Goal: Task Accomplishment & Management: Use online tool/utility

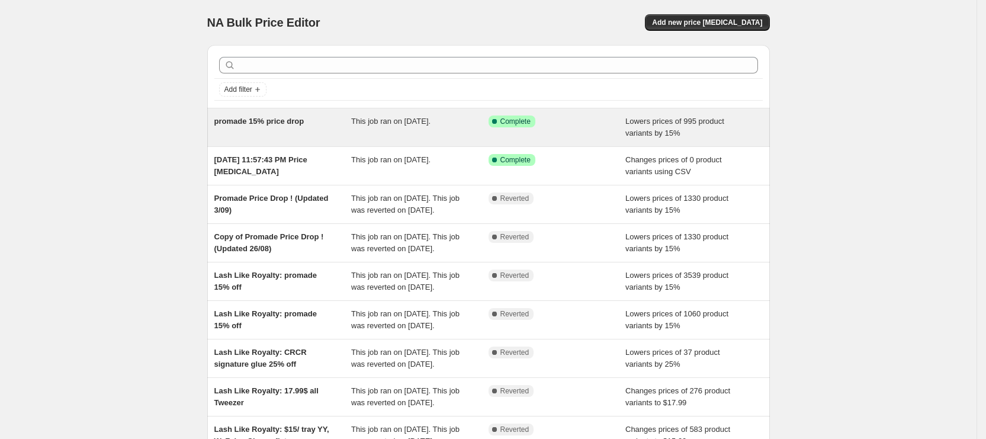
click at [345, 115] on div "promade 15% price drop" at bounding box center [282, 127] width 137 height 24
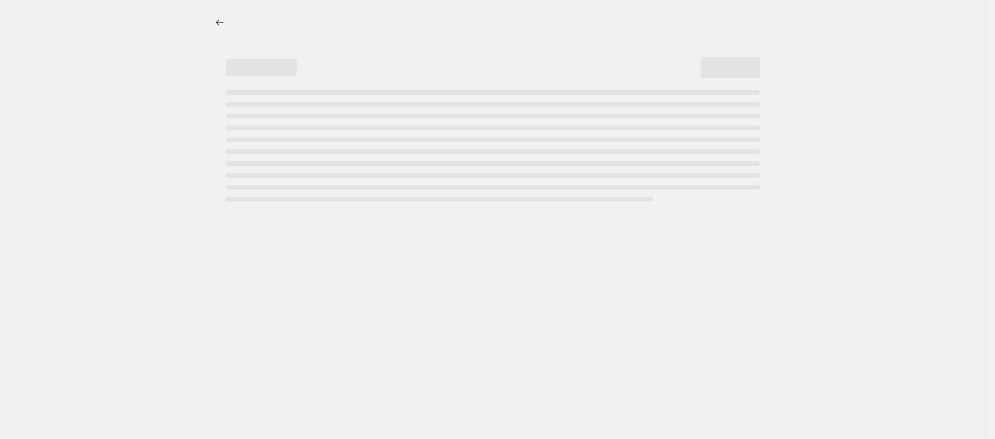
select select "percentage"
select select "collection"
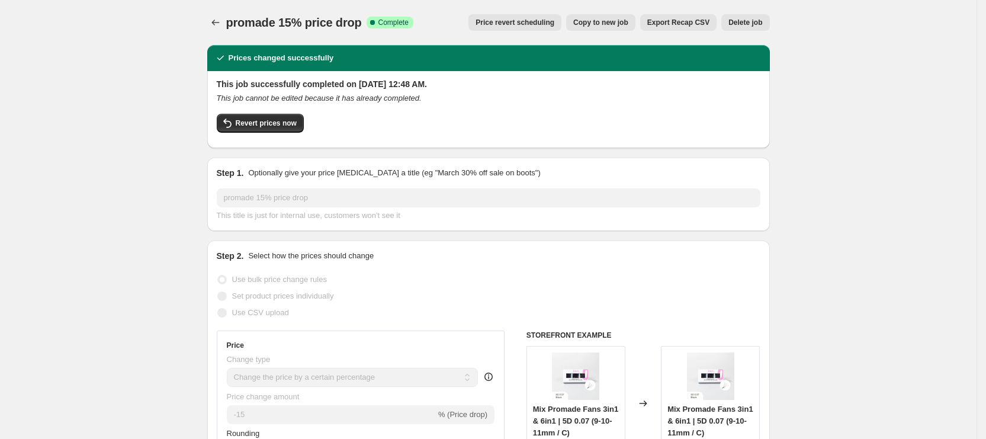
click at [519, 24] on span "Price revert scheduling" at bounding box center [515, 22] width 79 height 9
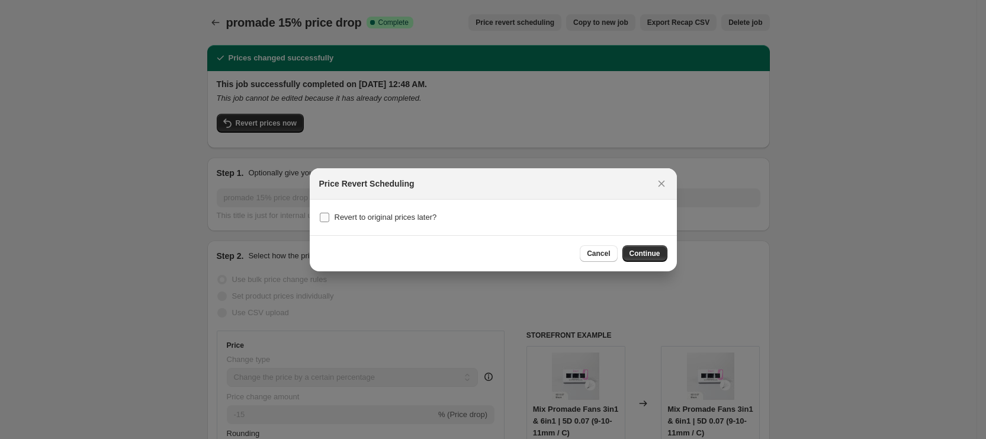
click at [361, 218] on span "Revert to original prices later?" at bounding box center [386, 217] width 102 height 9
click at [329, 218] on input "Revert to original prices later?" at bounding box center [324, 217] width 9 height 9
checkbox input "true"
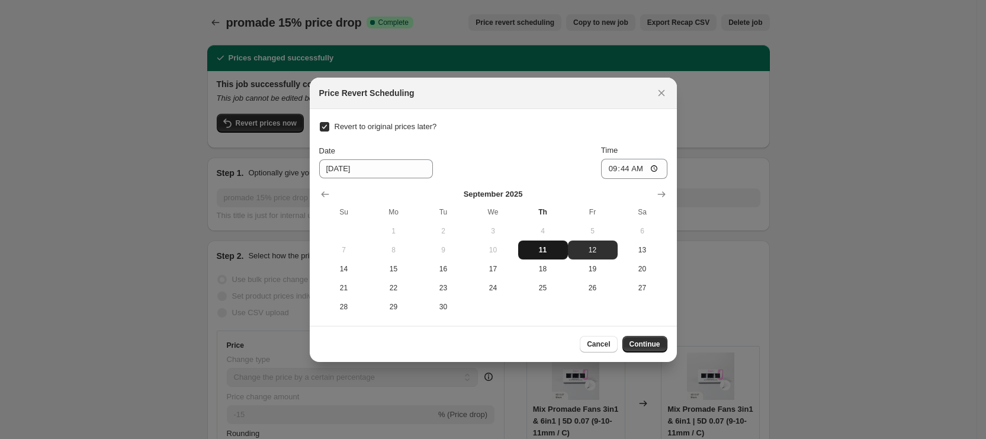
click at [519, 244] on button "11" at bounding box center [543, 249] width 50 height 19
type input "9/11/2025"
click at [604, 164] on input "09:44" at bounding box center [634, 169] width 66 height 20
click at [503, 143] on div "Revert to original prices later? Date 9/11/2025 Time 09:44 September 2025 Su Mo…" at bounding box center [493, 217] width 348 height 198
click at [609, 172] on input "09:44" at bounding box center [634, 169] width 66 height 20
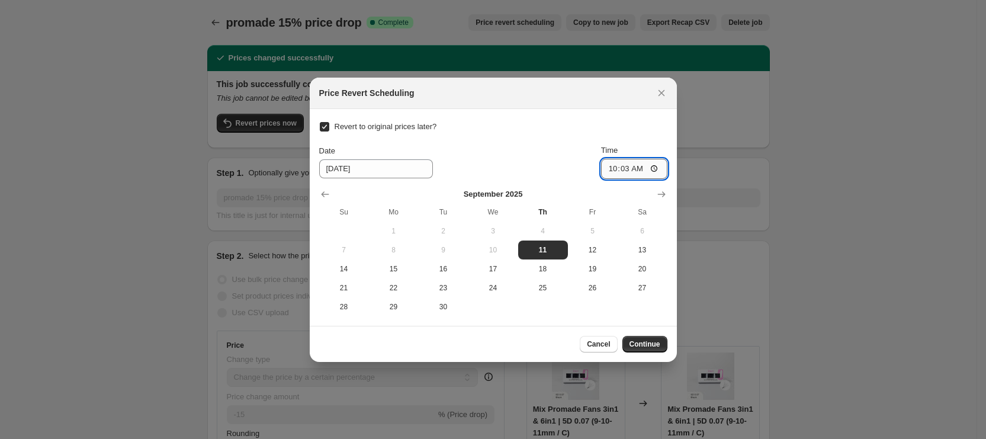
type input "10:30"
click at [649, 348] on span "Continue" at bounding box center [645, 343] width 31 height 9
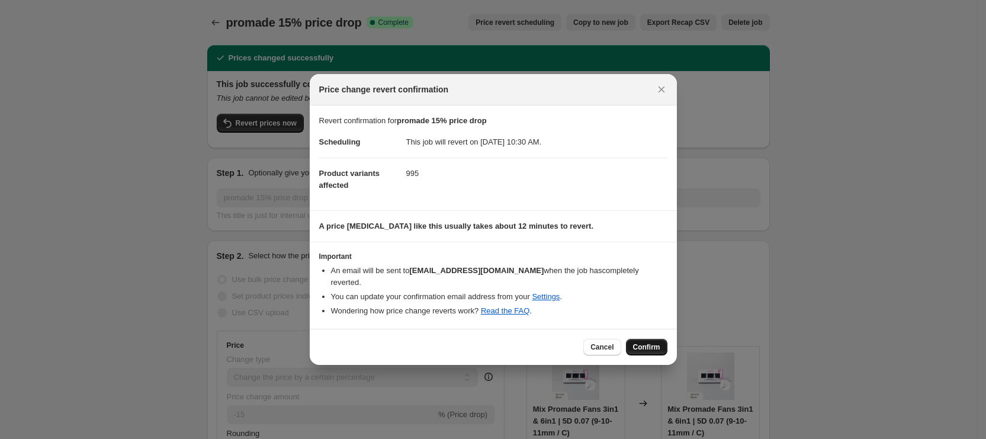
click at [650, 342] on span "Confirm" at bounding box center [646, 346] width 27 height 9
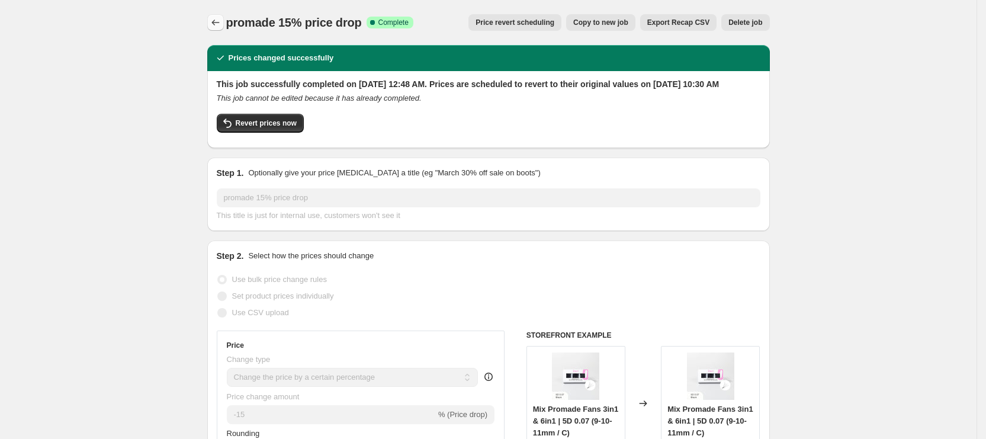
click at [213, 22] on button "Price change jobs" at bounding box center [215, 22] width 17 height 17
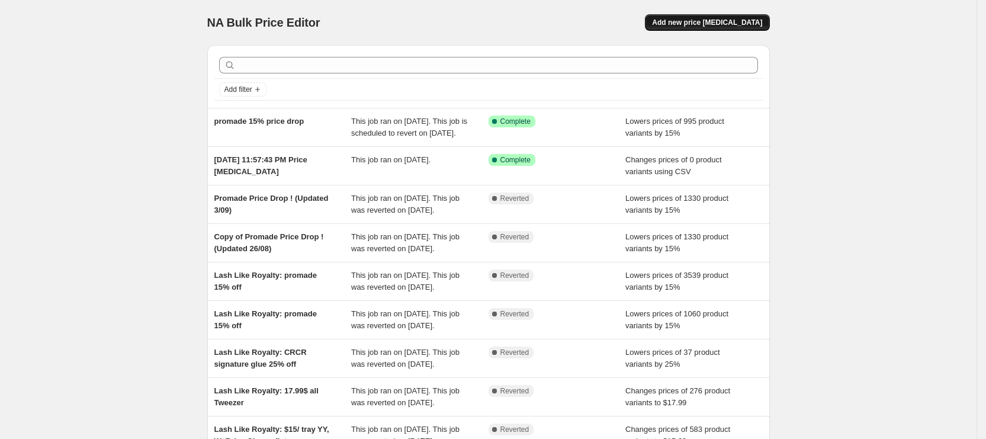
click at [714, 23] on span "Add new price change job" at bounding box center [707, 22] width 110 height 9
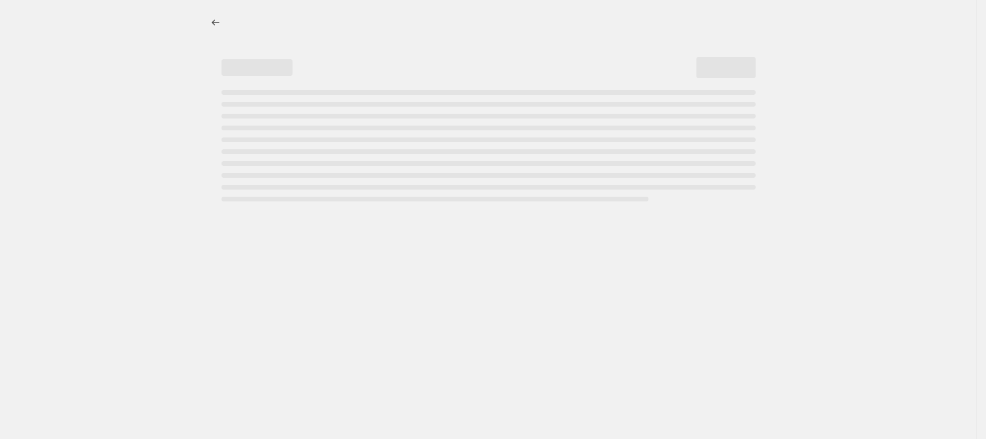
select select "percentage"
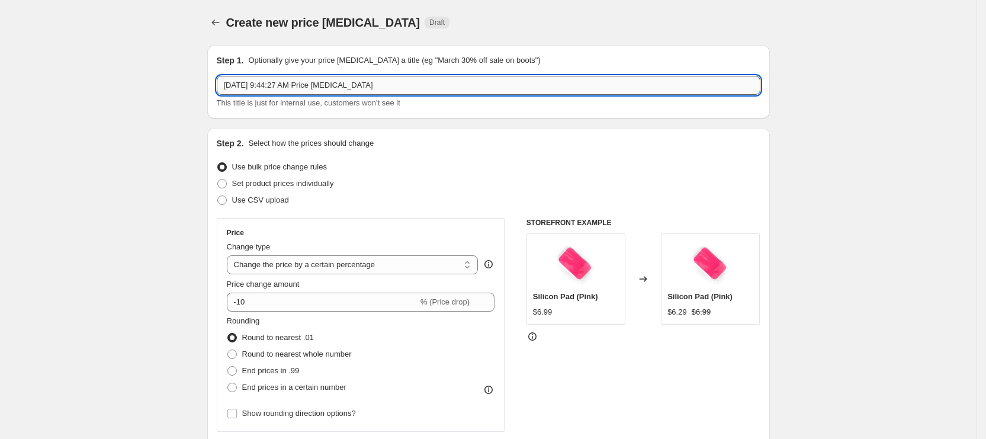
click at [354, 90] on input "Sep 11, 2025, 9:44:27 AM Price change job" at bounding box center [489, 85] width 544 height 19
paste input "tember Lash Reset 20% OFF SITEWIDE"
click at [309, 86] on input "September Lash Reset 20% OFF SITEWIDE" at bounding box center [489, 85] width 544 height 19
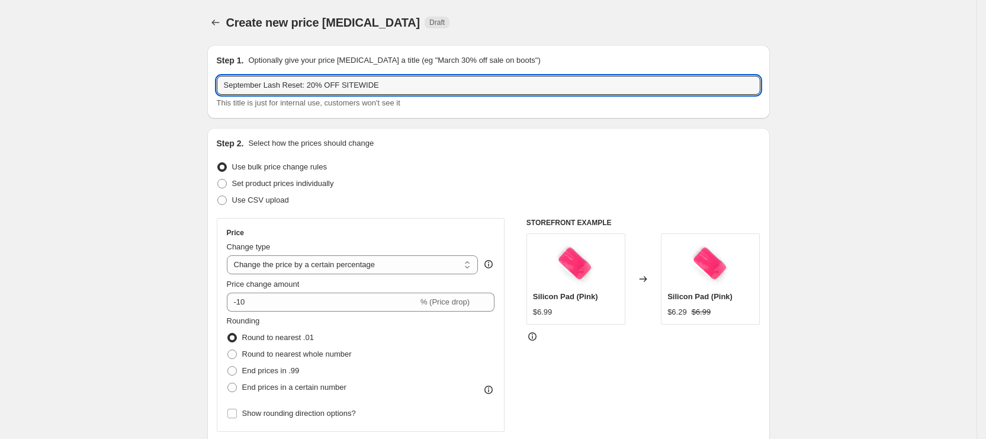
click at [422, 102] on div "This title is just for internal use, customers won't see it" at bounding box center [489, 103] width 544 height 12
click at [418, 88] on input "September Lash Reset: 20% OFF SITEWIDE" at bounding box center [489, 85] width 544 height 19
type input "September Lash Reset: 20% OFF SITEWIDE (Sep 11-15)"
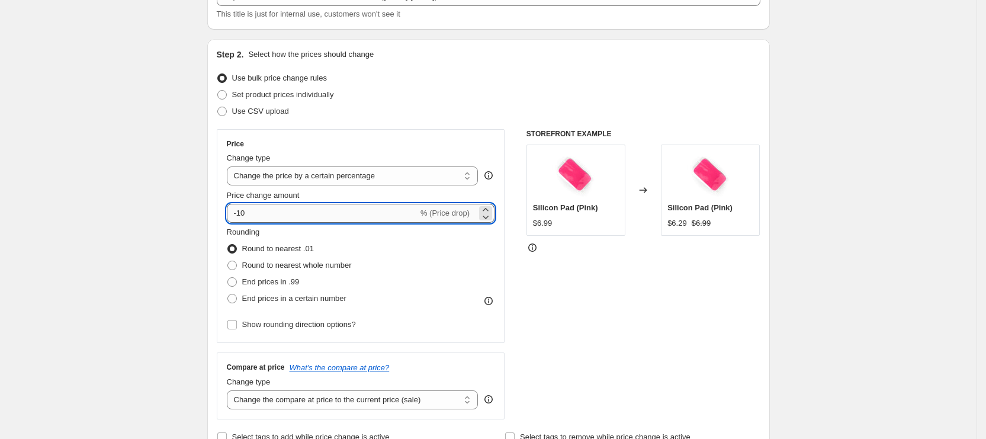
click at [242, 212] on input "-10" at bounding box center [322, 213] width 191 height 19
type input "-20"
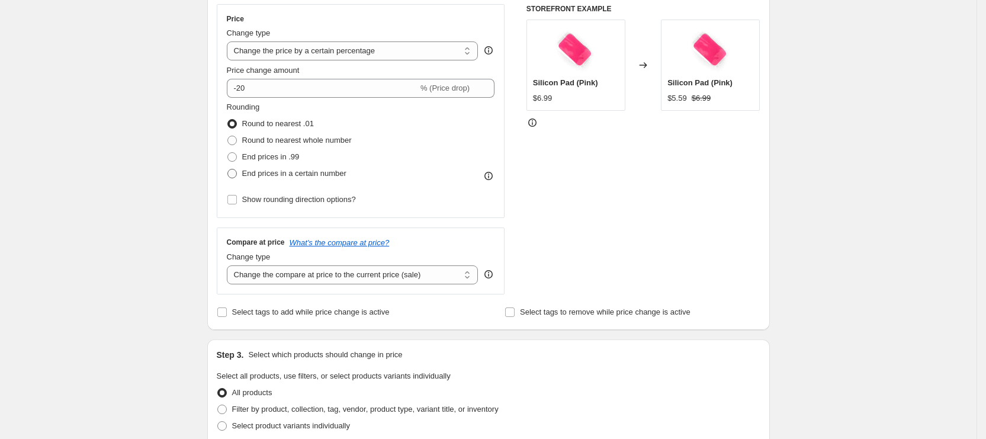
scroll to position [303, 0]
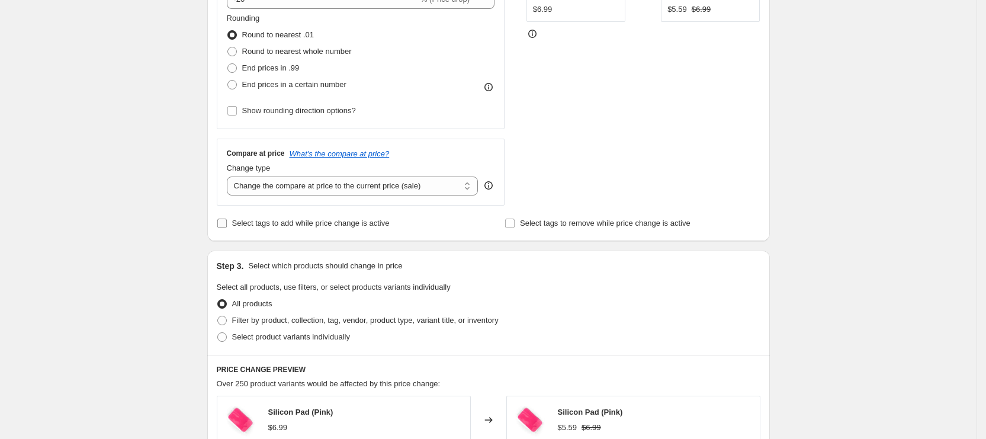
click at [314, 230] on label "Select tags to add while price change is active" at bounding box center [303, 223] width 173 height 17
click at [227, 228] on input "Select tags to add while price change is active" at bounding box center [221, 223] width 9 height 9
checkbox input "true"
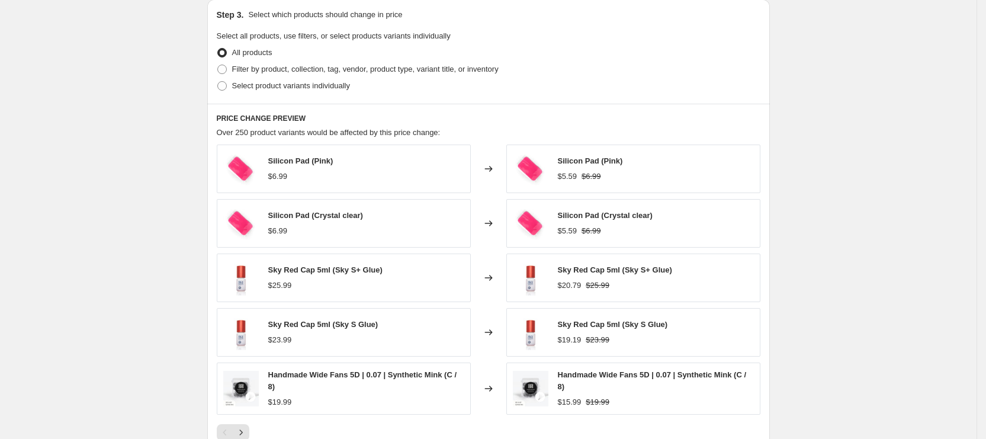
scroll to position [533, 0]
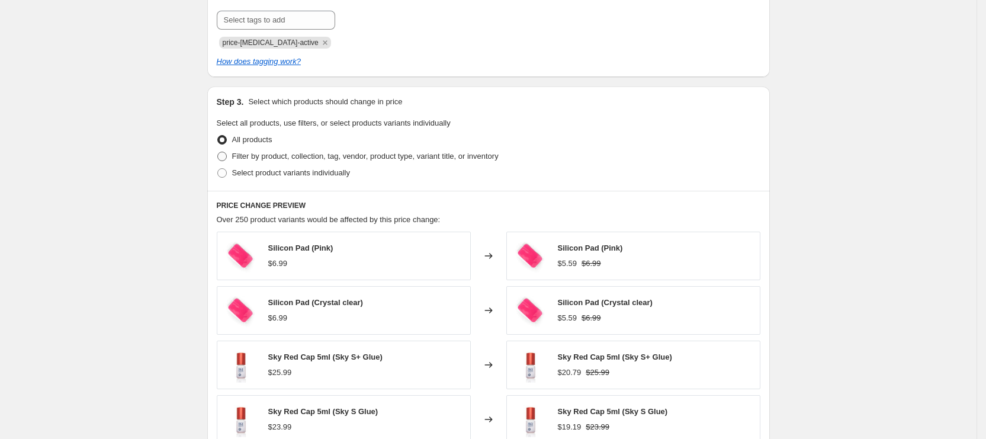
click at [311, 158] on span "Filter by product, collection, tag, vendor, product type, variant title, or inv…" at bounding box center [365, 156] width 267 height 9
click at [218, 152] on input "Filter by product, collection, tag, vendor, product type, variant title, or inv…" at bounding box center [217, 152] width 1 height 1
radio input "true"
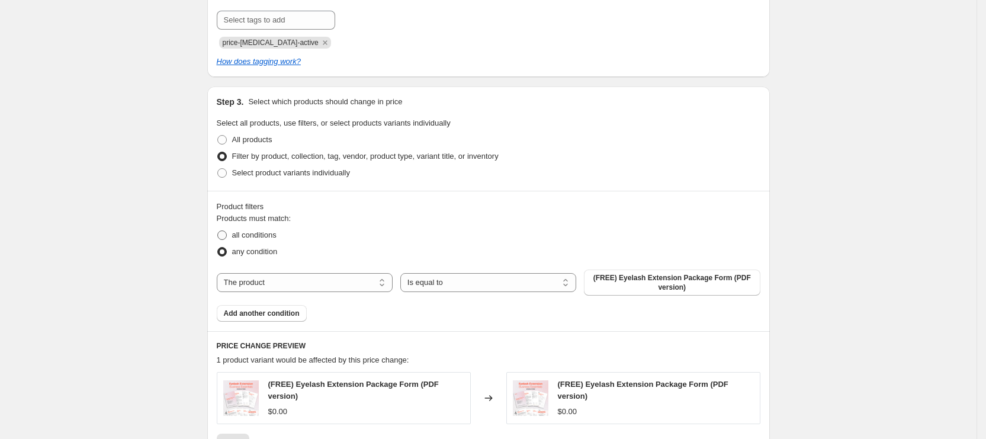
click at [232, 232] on label "all conditions" at bounding box center [247, 235] width 60 height 17
click at [218, 231] on input "all conditions" at bounding box center [217, 230] width 1 height 1
radio input "true"
click at [337, 281] on select "The product The product's collection The product's tag The product's vendor The…" at bounding box center [305, 282] width 176 height 19
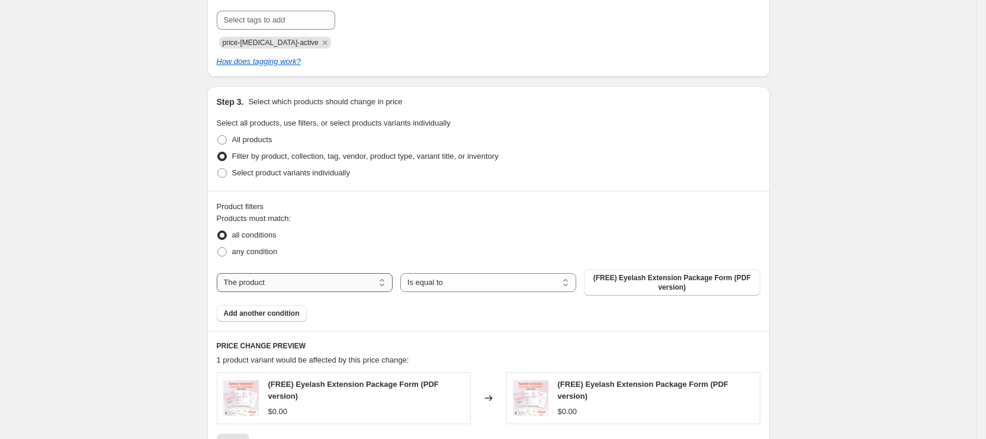
select select "collection"
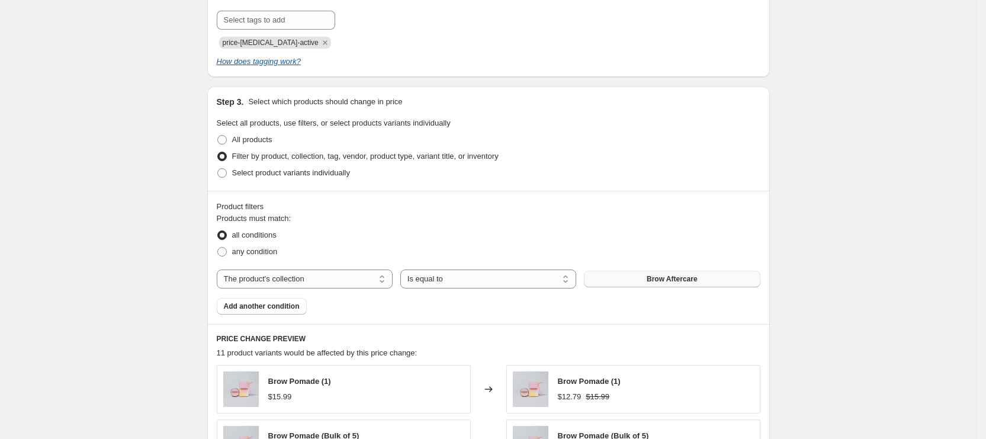
click at [641, 279] on button "Brow Aftercare" at bounding box center [672, 279] width 176 height 17
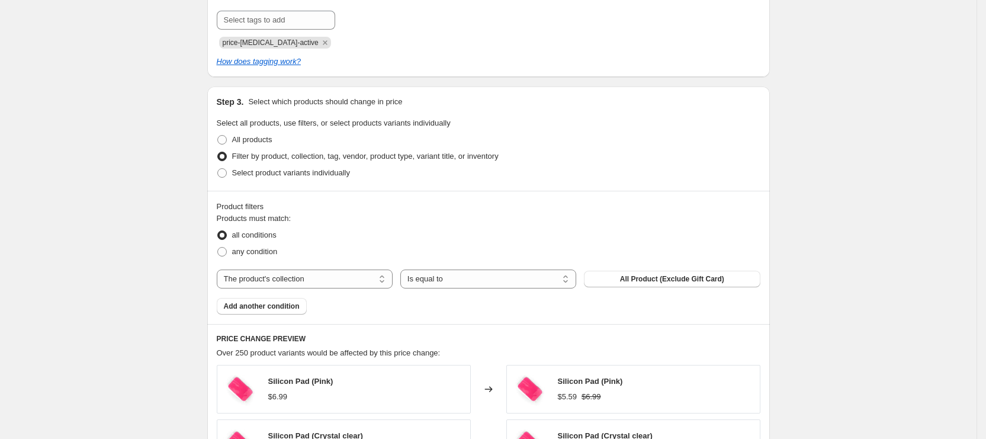
click at [248, 306] on span "Add another condition" at bounding box center [262, 305] width 76 height 9
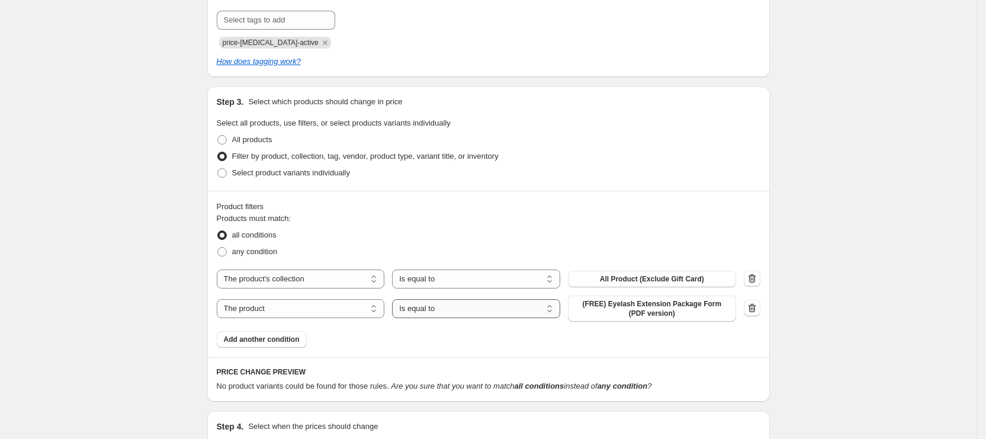
click at [496, 305] on select "Is equal to Is not equal to" at bounding box center [476, 308] width 168 height 19
select select "not_equal"
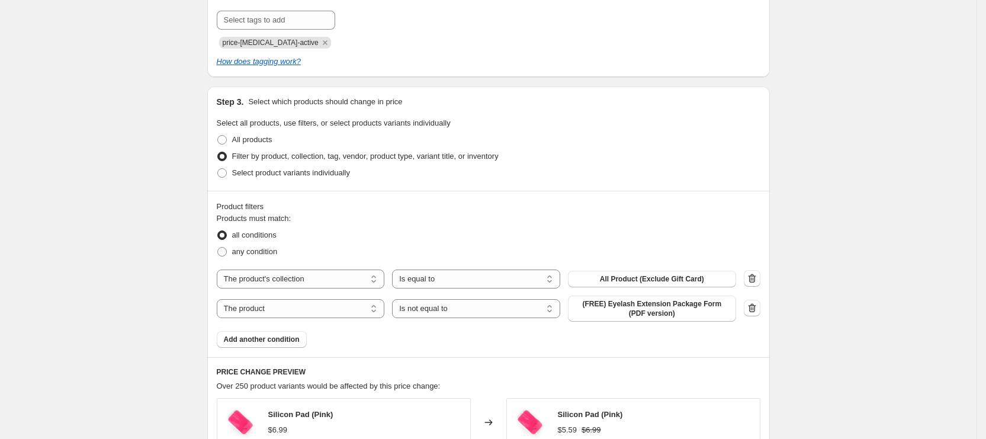
click at [642, 307] on span "(FREE) Eyelash Extension Package Form (PDF version)" at bounding box center [652, 308] width 154 height 19
click at [312, 306] on select "The product The product's collection The product's tag The product's vendor The…" at bounding box center [301, 308] width 168 height 19
click at [458, 305] on select "Is equal to Is not equal to" at bounding box center [476, 308] width 168 height 19
click at [666, 309] on span "(FREE) Eyelash Extension Package Form (PDF version)" at bounding box center [652, 308] width 154 height 19
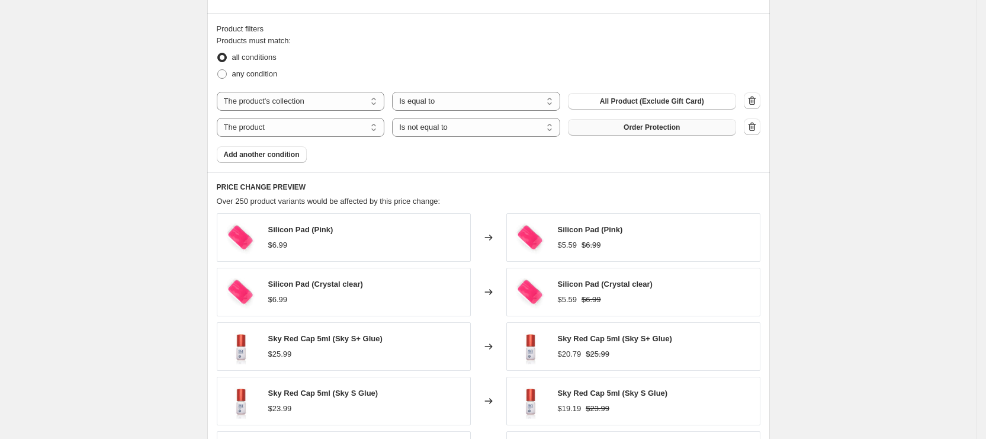
scroll to position [972, 0]
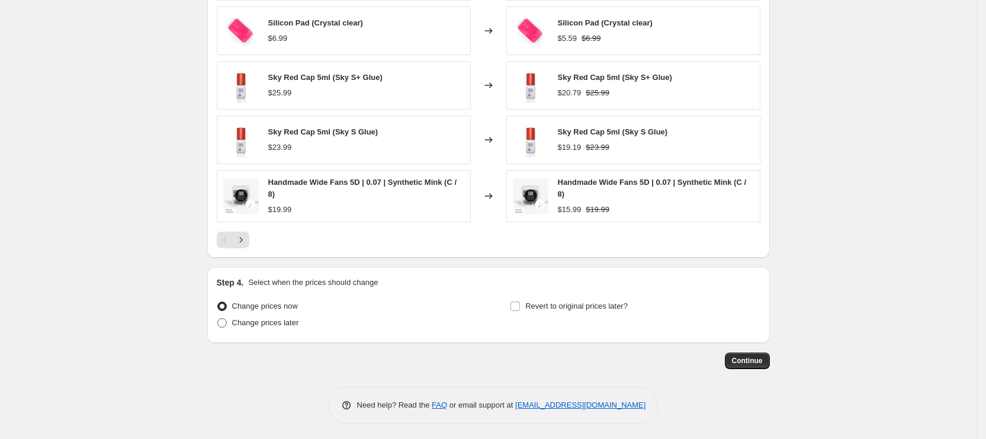
click at [259, 324] on span "Change prices later" at bounding box center [265, 322] width 67 height 9
click at [218, 319] on input "Change prices later" at bounding box center [217, 318] width 1 height 1
radio input "true"
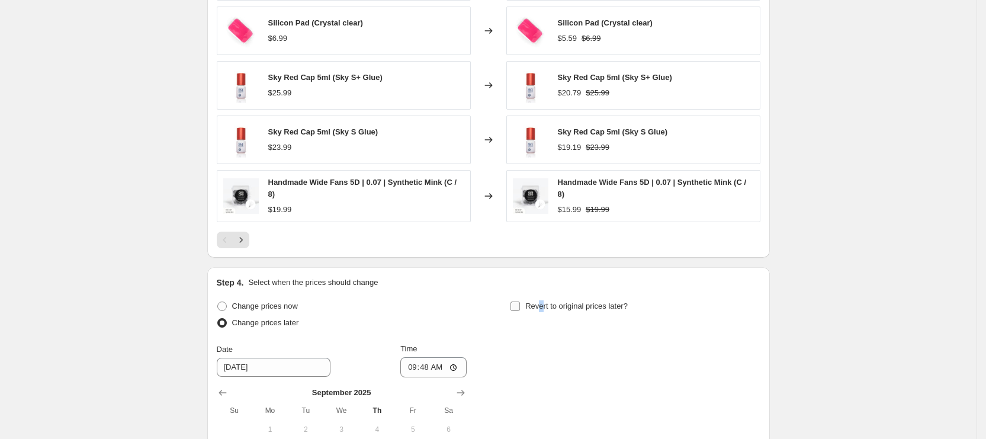
click at [544, 301] on span "Revert to original prices later?" at bounding box center [576, 305] width 102 height 9
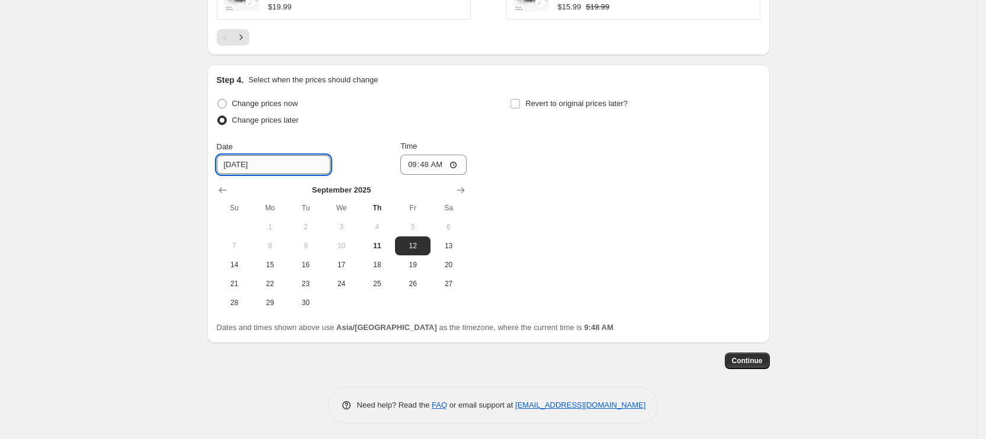
click at [271, 159] on input "9/12/2025" at bounding box center [274, 164] width 114 height 19
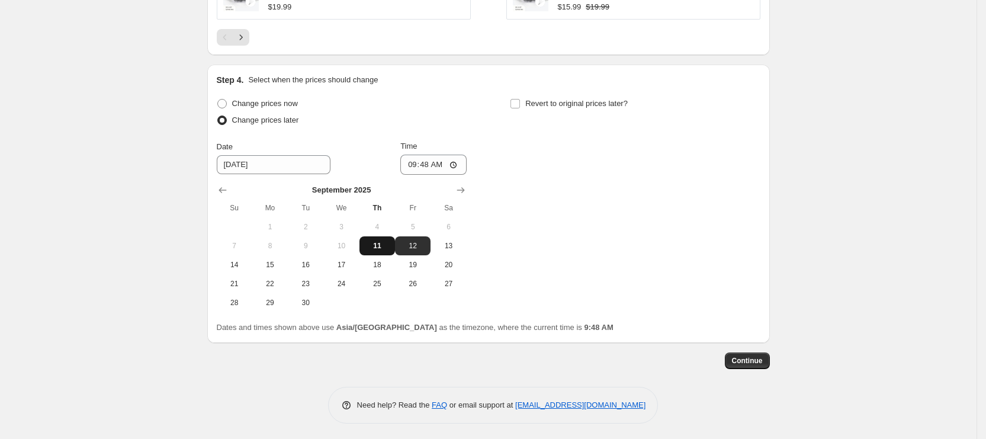
click at [387, 237] on button "11" at bounding box center [378, 245] width 36 height 19
type input "9/11/2025"
click at [418, 162] on input "09:48" at bounding box center [433, 165] width 66 height 20
click at [426, 166] on input "09:48" at bounding box center [433, 165] width 66 height 20
click at [410, 162] on input "09:48" at bounding box center [433, 165] width 66 height 20
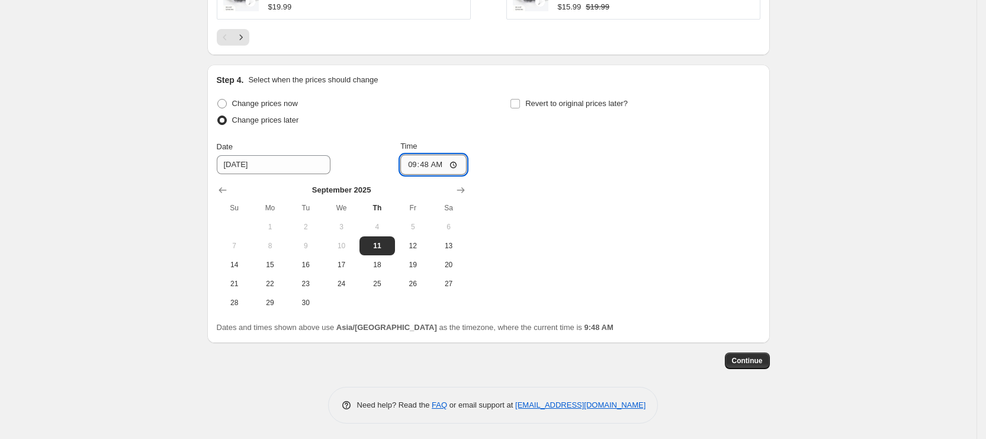
click at [412, 162] on input "09:48" at bounding box center [433, 165] width 66 height 20
type input "10:50"
click at [593, 168] on div "Change prices now Change prices later Date 9/11/2025 Time 10:50 September 2025 …" at bounding box center [489, 203] width 544 height 217
click at [528, 99] on label "Revert to original prices later?" at bounding box center [569, 103] width 118 height 17
click at [520, 99] on input "Revert to original prices later?" at bounding box center [515, 103] width 9 height 9
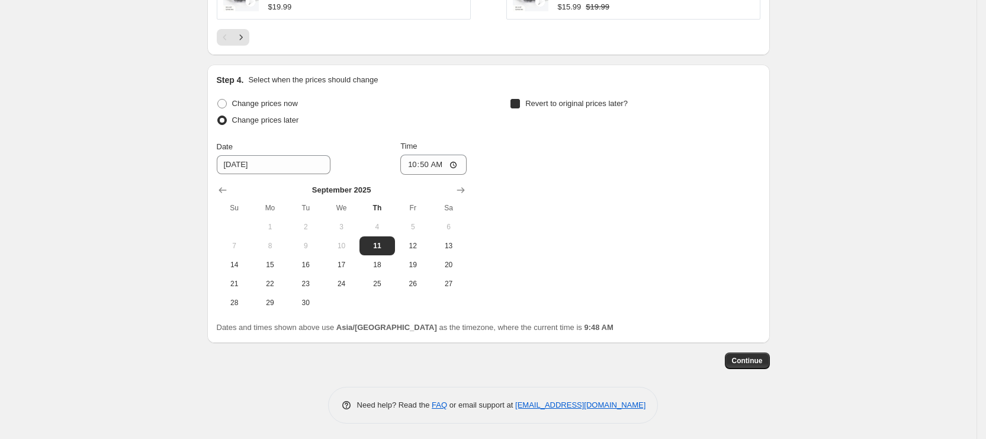
checkbox input "true"
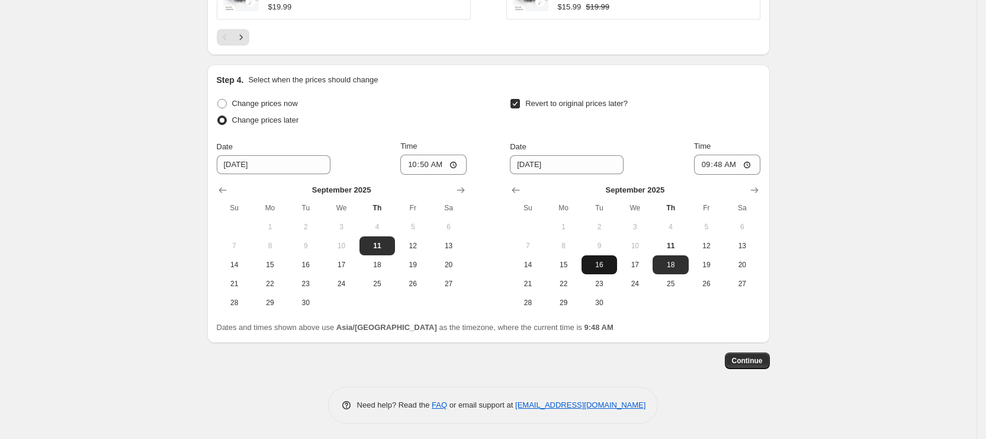
click at [604, 265] on span "16" at bounding box center [599, 264] width 26 height 9
type input "9/16/2025"
click at [711, 162] on input "09:48" at bounding box center [727, 165] width 66 height 20
click at [728, 157] on input "02:00" at bounding box center [727, 165] width 66 height 20
type input "14:00"
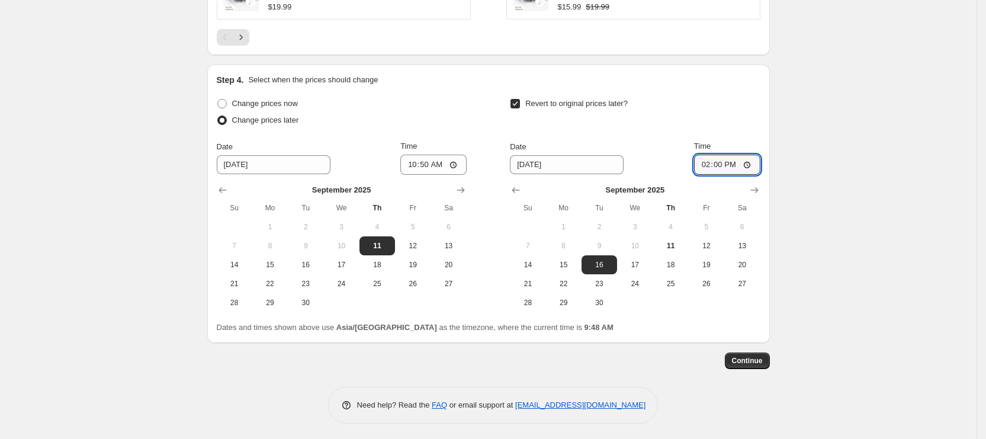
click at [750, 357] on span "Continue" at bounding box center [747, 360] width 31 height 9
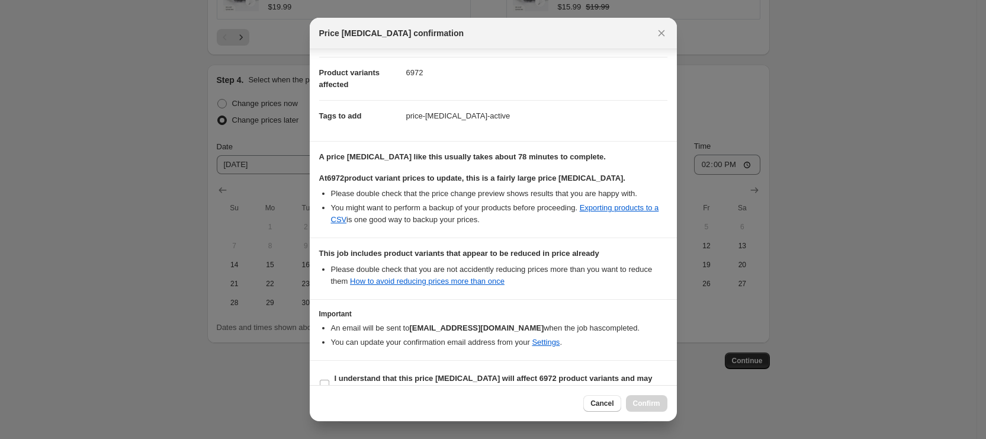
scroll to position [152, 0]
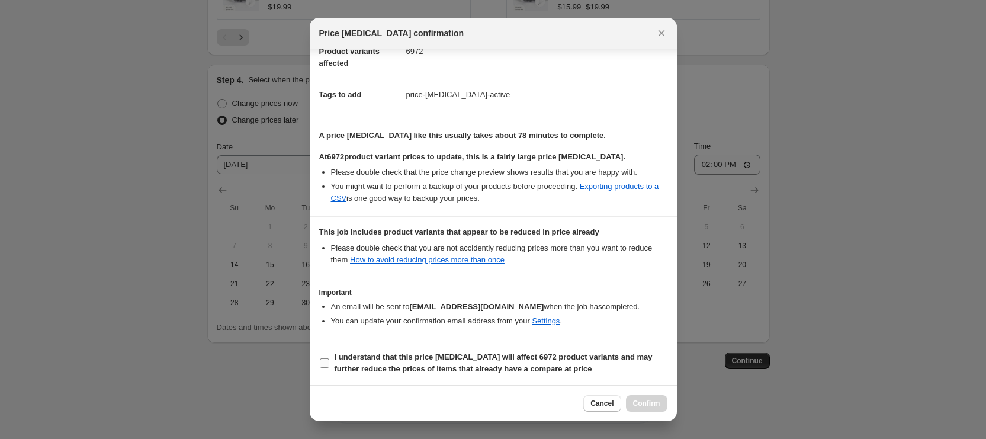
click at [423, 370] on b "I understand that this price change job will affect 6972 product variants and m…" at bounding box center [494, 362] width 318 height 21
click at [329, 368] on input "I understand that this price change job will affect 6972 product variants and m…" at bounding box center [324, 362] width 9 height 9
checkbox input "true"
click at [641, 401] on span "Confirm" at bounding box center [646, 403] width 27 height 9
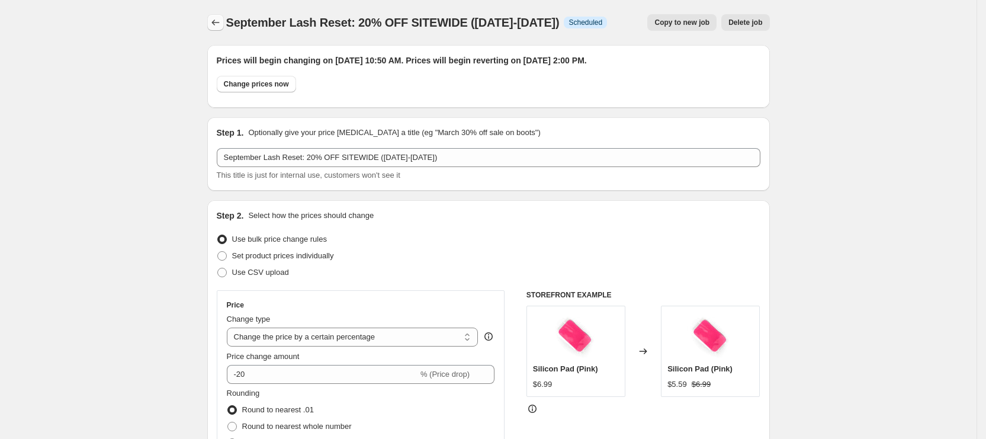
click at [219, 24] on icon "Price change jobs" at bounding box center [216, 23] width 12 height 12
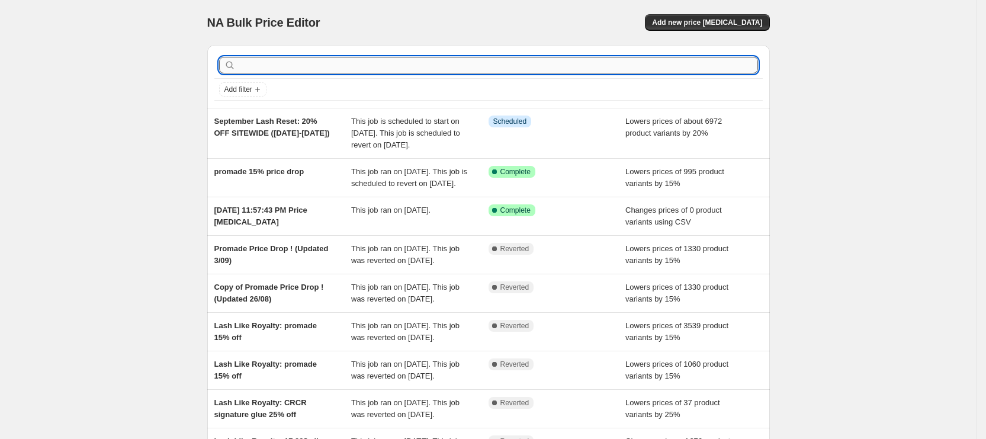
click at [534, 65] on input "text" at bounding box center [498, 65] width 520 height 17
type input "site"
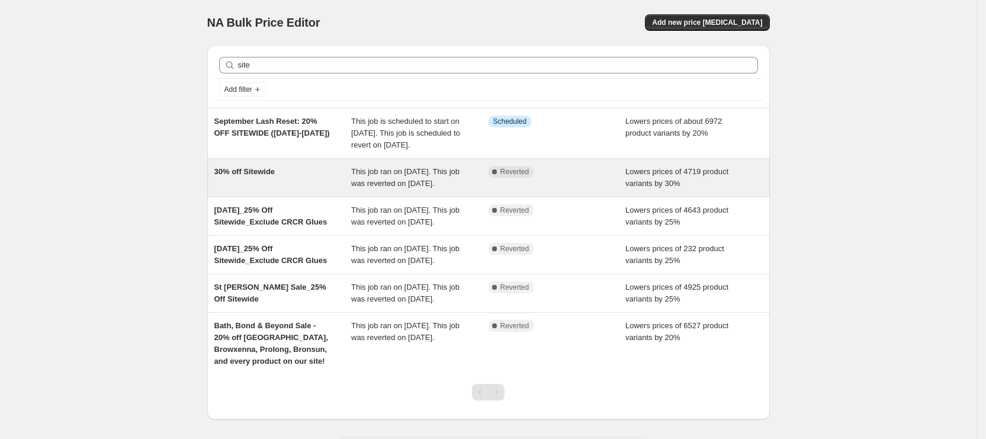
click at [258, 190] on div "30% off Sitewide" at bounding box center [282, 178] width 137 height 24
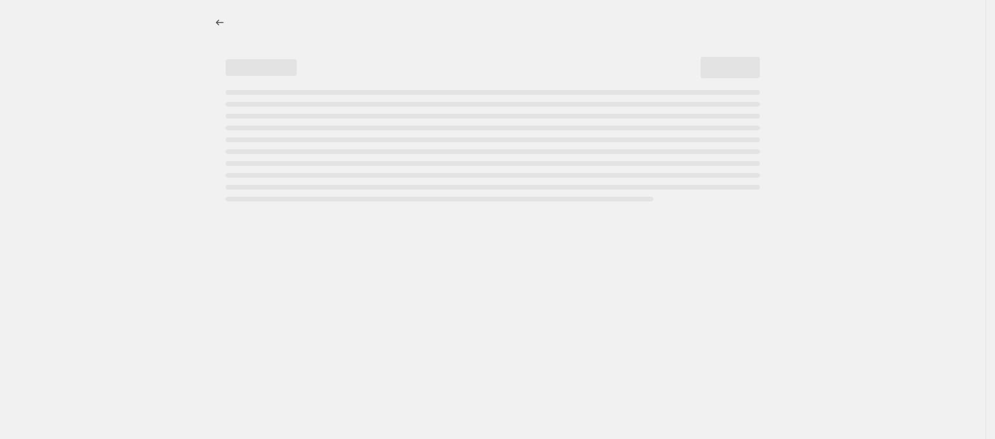
select select "percentage"
select select "product_status"
select select "vendor"
select select "not_equal"
select select "product_type"
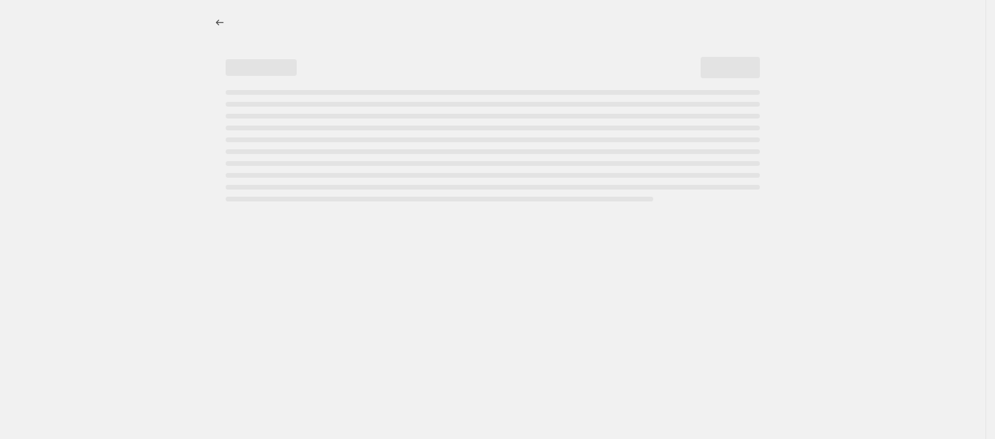
select select "not_equal"
select select "collection"
select select "not_equal"
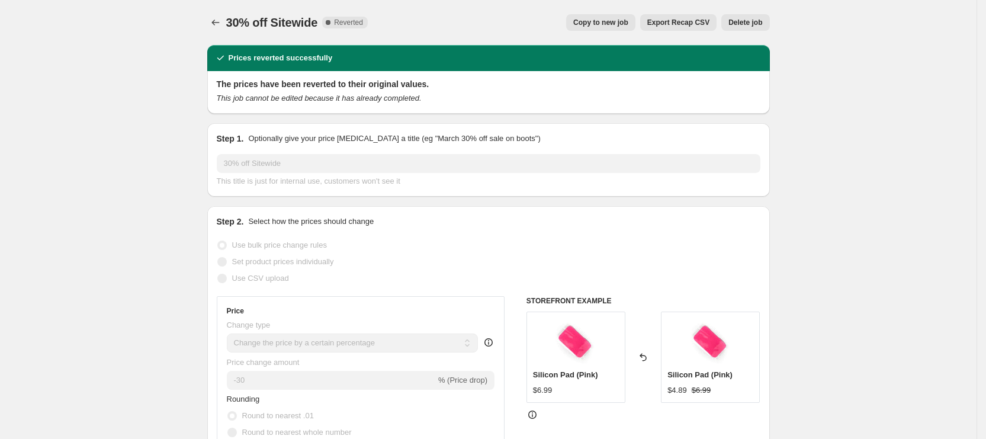
click at [211, 19] on button "Price change jobs" at bounding box center [215, 22] width 17 height 17
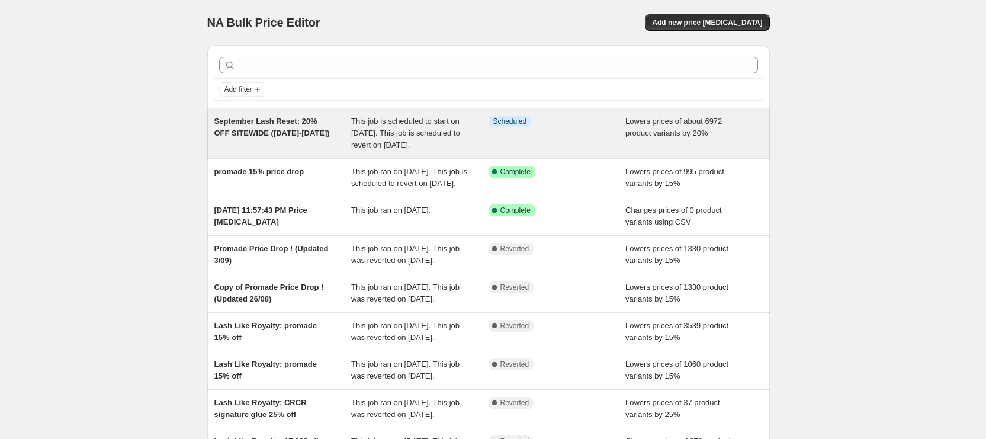
click at [435, 130] on span "This job is scheduled to start on September 11, 2025. This job is scheduled to …" at bounding box center [405, 133] width 109 height 33
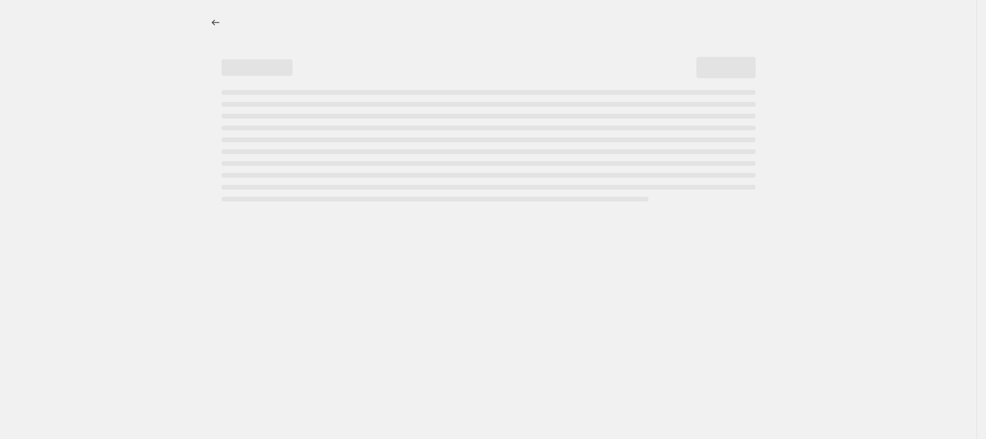
select select "percentage"
select select "collection"
select select "not_equal"
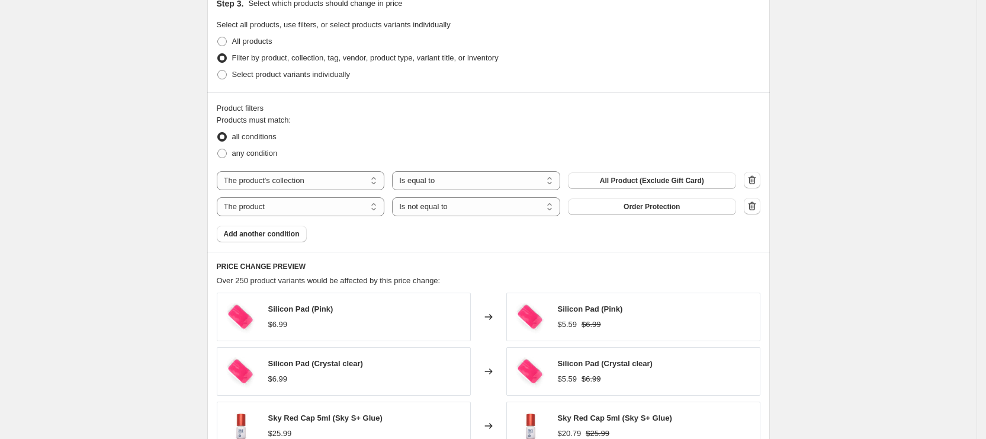
scroll to position [621, 0]
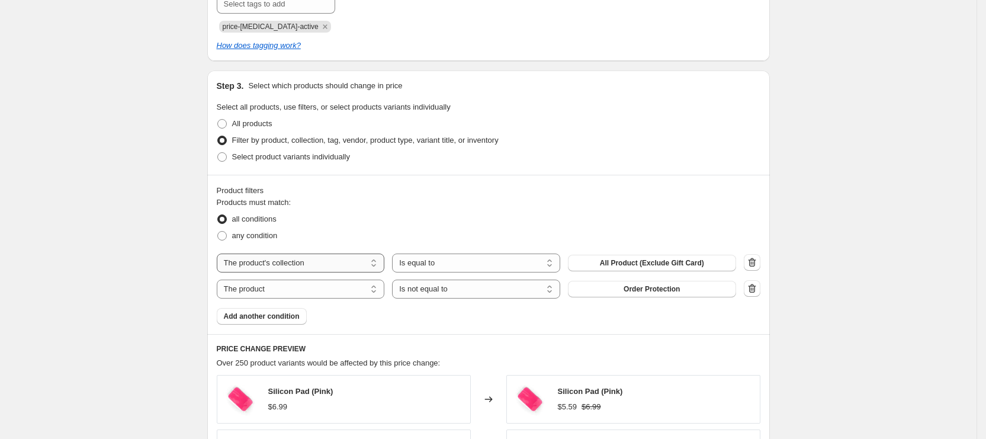
click at [313, 261] on select "The product The product's collection The product's tag The product's vendor The…" at bounding box center [301, 262] width 168 height 19
select select "product_status"
click at [274, 320] on button "Add another condition" at bounding box center [262, 316] width 90 height 17
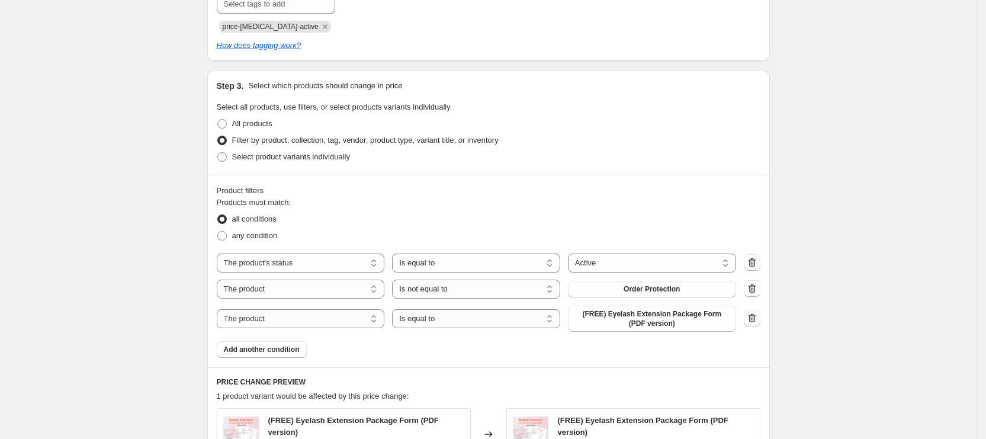
click at [754, 319] on icon "button" at bounding box center [752, 317] width 8 height 9
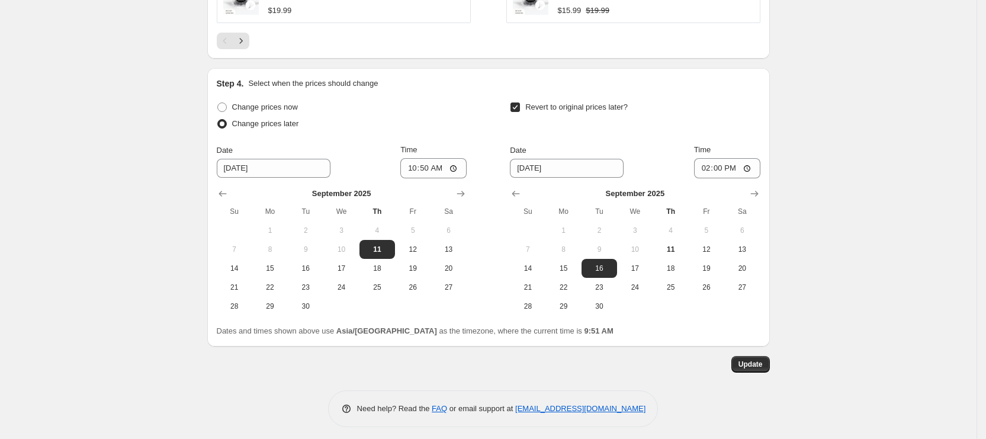
scroll to position [1247, 0]
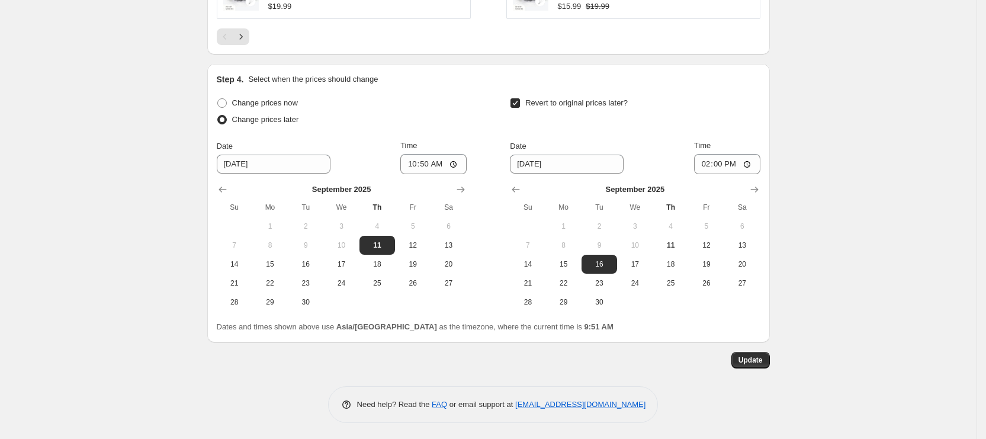
click at [747, 362] on span "Update" at bounding box center [751, 359] width 24 height 9
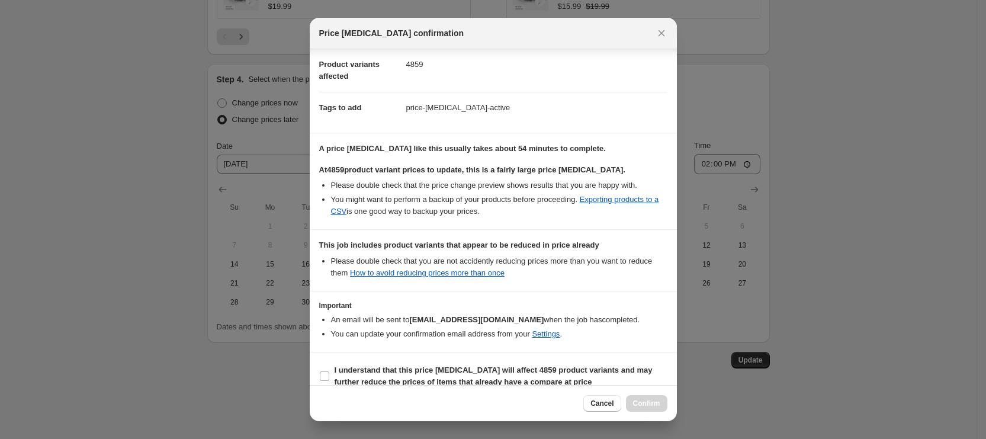
scroll to position [152, 0]
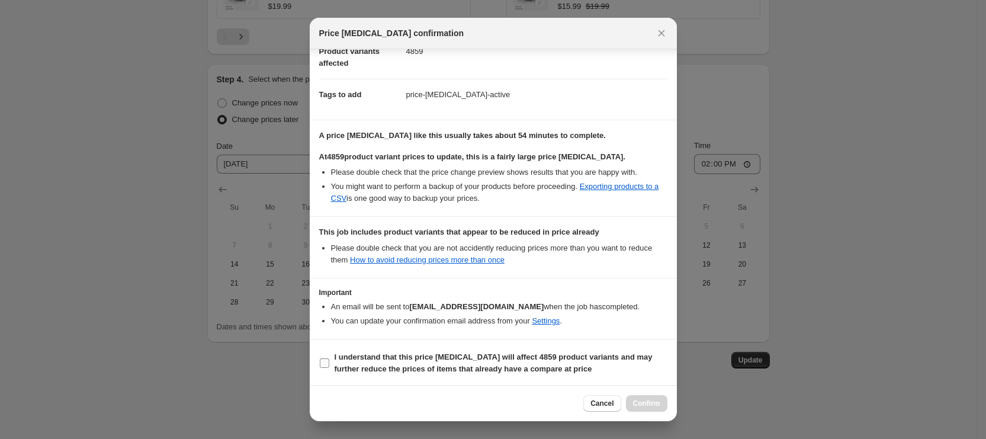
click at [387, 373] on span "I understand that this price change job will affect 4859 product variants and m…" at bounding box center [501, 363] width 333 height 24
click at [329, 368] on input "I understand that this price change job will affect 4859 product variants and m…" at bounding box center [324, 362] width 9 height 9
checkbox input "true"
click at [651, 419] on div "Cancel Confirm" at bounding box center [493, 403] width 367 height 36
click at [651, 397] on button "Confirm" at bounding box center [646, 403] width 41 height 17
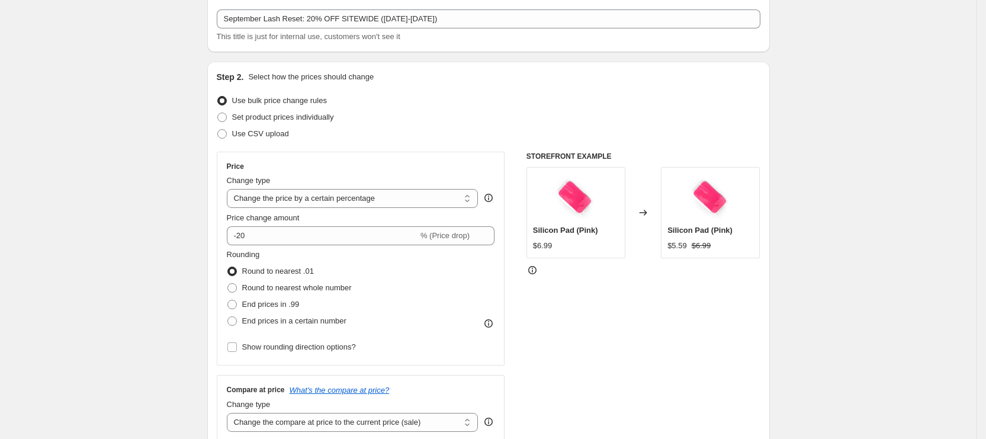
scroll to position [0, 0]
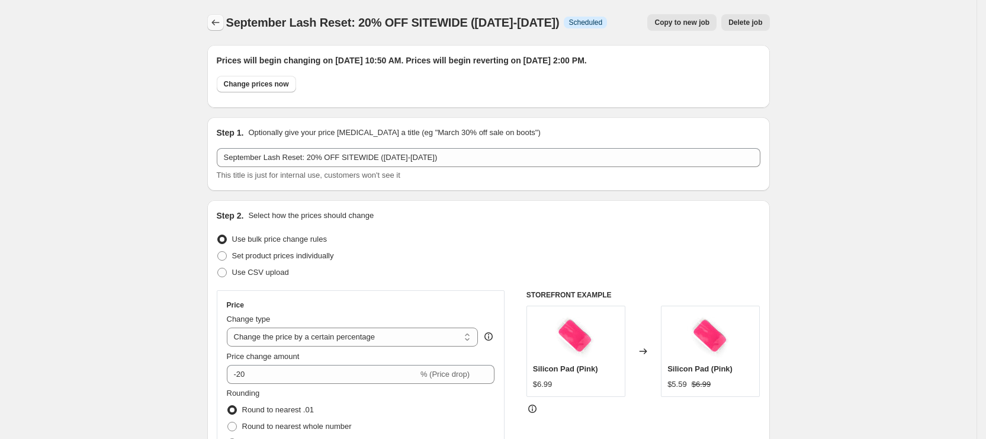
click at [224, 20] on button "Price change jobs" at bounding box center [215, 22] width 17 height 17
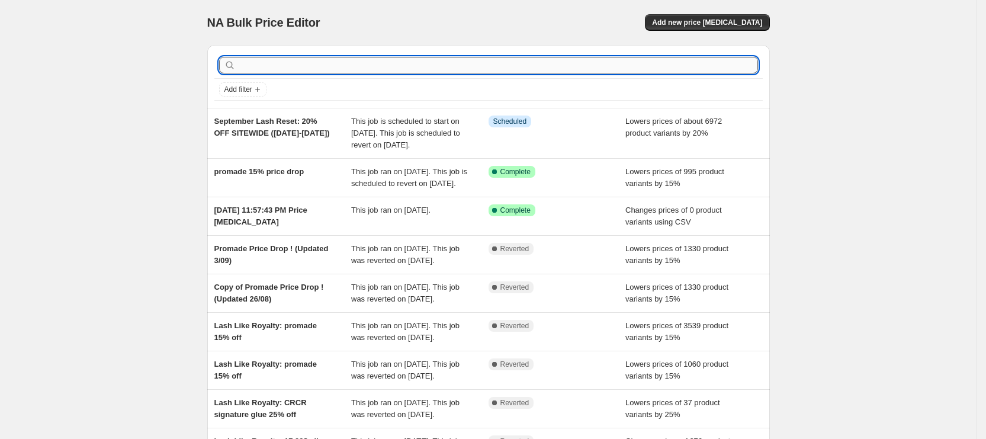
click at [529, 69] on input "text" at bounding box center [498, 65] width 520 height 17
type input "site"
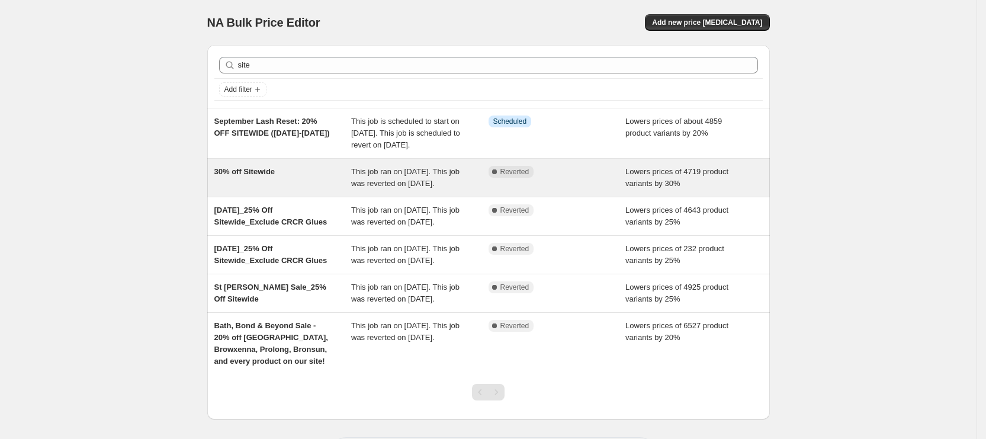
click at [275, 176] on div "30% off Sitewide" at bounding box center [282, 178] width 137 height 24
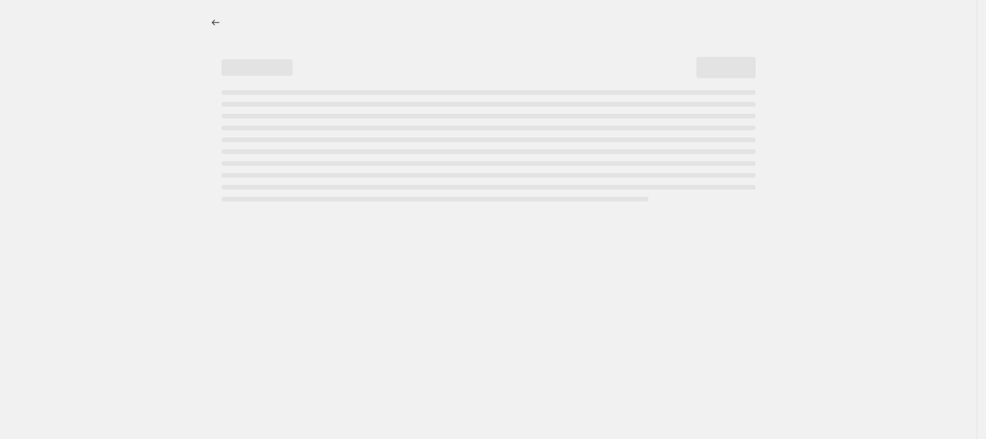
select select "percentage"
select select "product_status"
select select "vendor"
select select "not_equal"
select select "product_type"
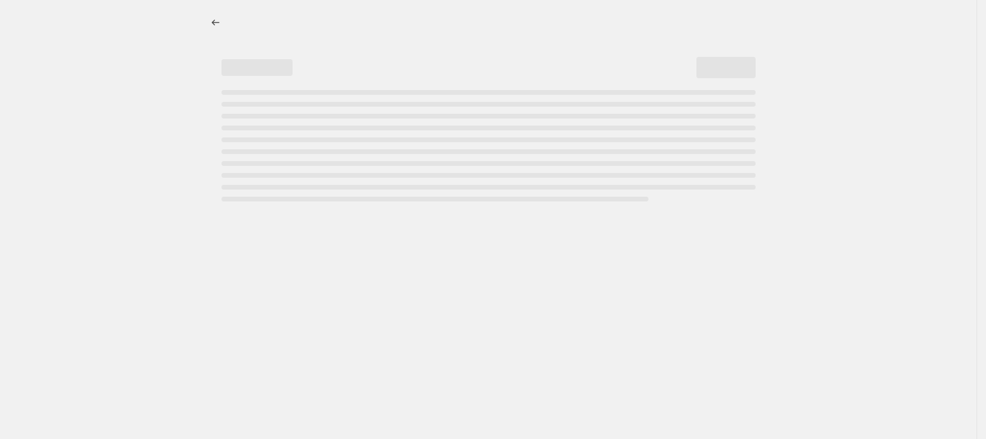
select select "not_equal"
select select "collection"
select select "not_equal"
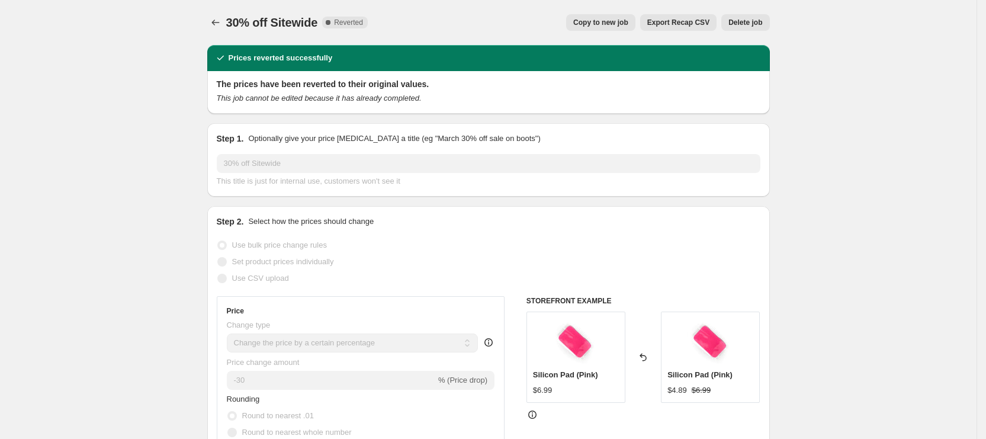
click at [217, 20] on icon "Price change jobs" at bounding box center [216, 23] width 12 height 12
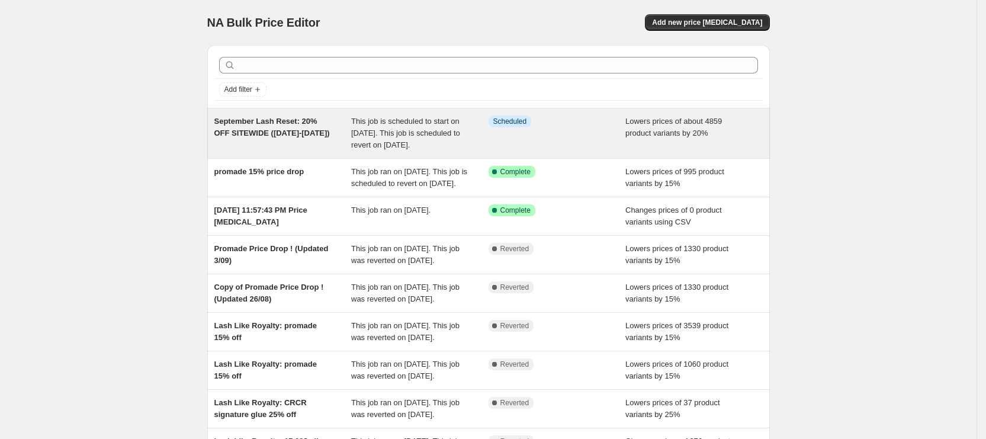
click at [307, 131] on div "September Lash Reset: 20% OFF SITEWIDE (Sep 11-15)" at bounding box center [282, 133] width 137 height 36
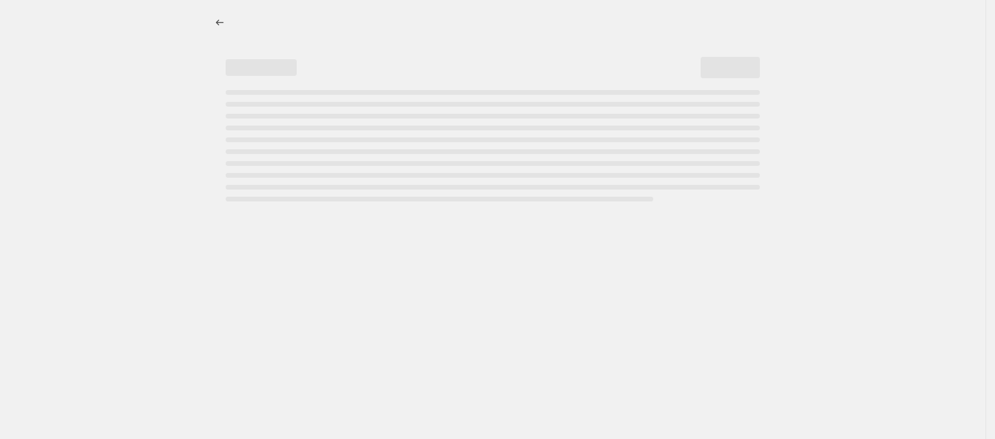
select select "percentage"
select select "product_status"
select select "not_equal"
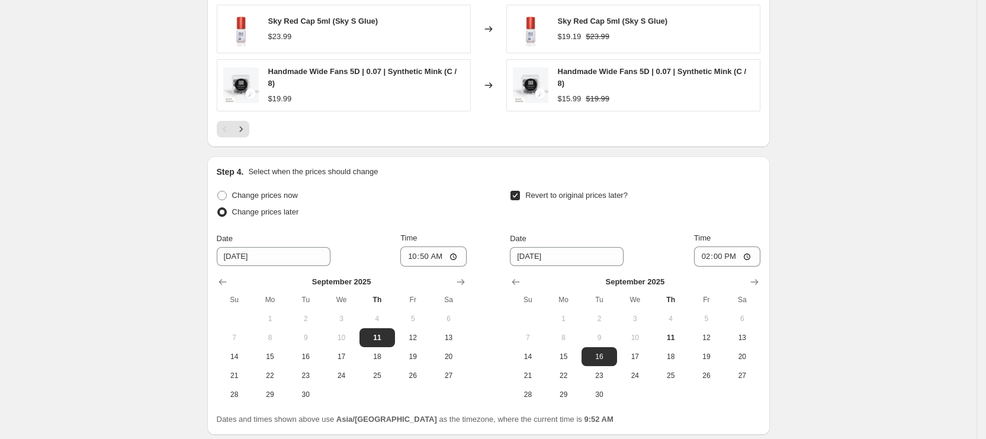
scroll to position [1247, 0]
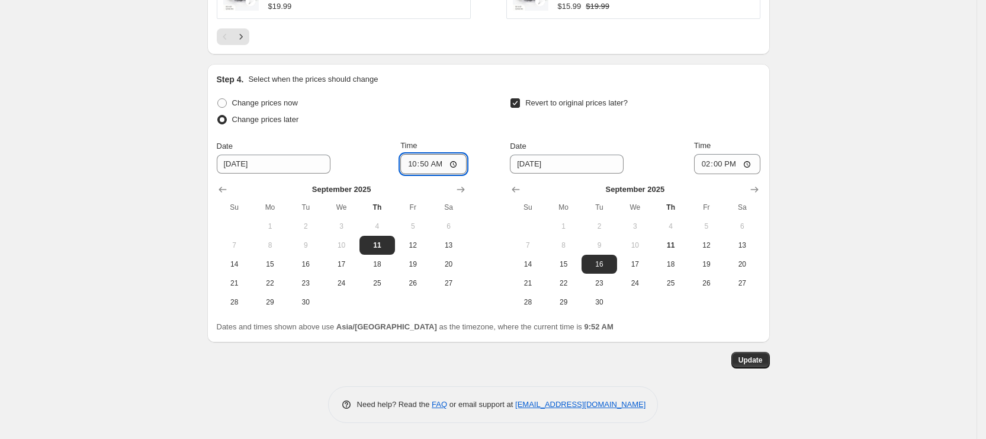
click at [430, 163] on input "10:50" at bounding box center [433, 164] width 66 height 20
type input "10:45"
click at [750, 357] on span "Update" at bounding box center [751, 359] width 24 height 9
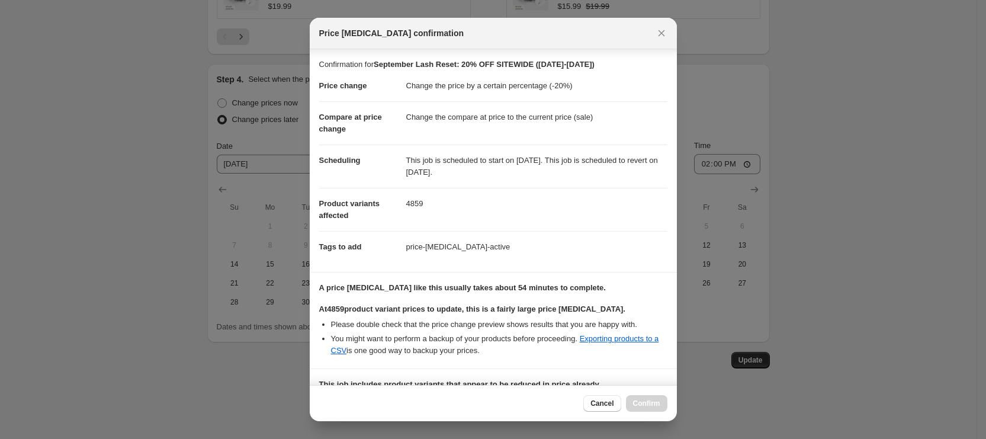
scroll to position [152, 0]
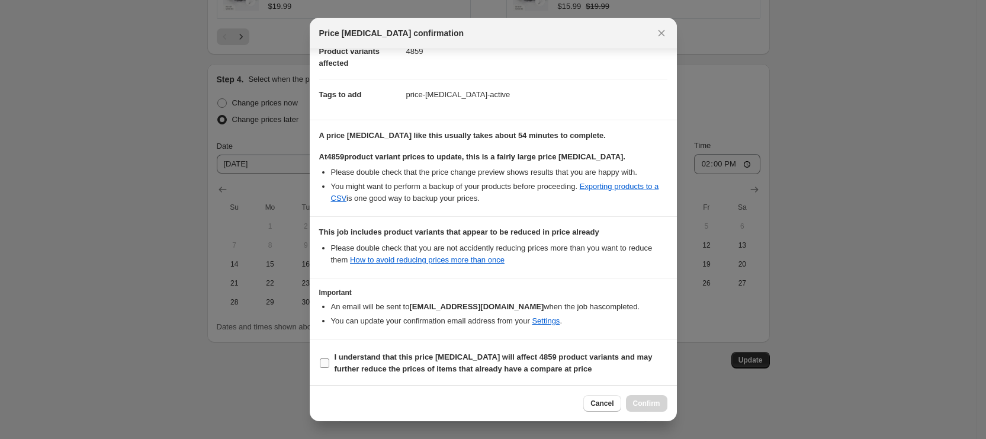
click at [421, 362] on b "I understand that this price change job will affect 4859 product variants and m…" at bounding box center [494, 362] width 318 height 21
click at [329, 362] on input "I understand that this price change job will affect 4859 product variants and m…" at bounding box center [324, 362] width 9 height 9
checkbox input "true"
click at [649, 405] on span "Confirm" at bounding box center [646, 403] width 27 height 9
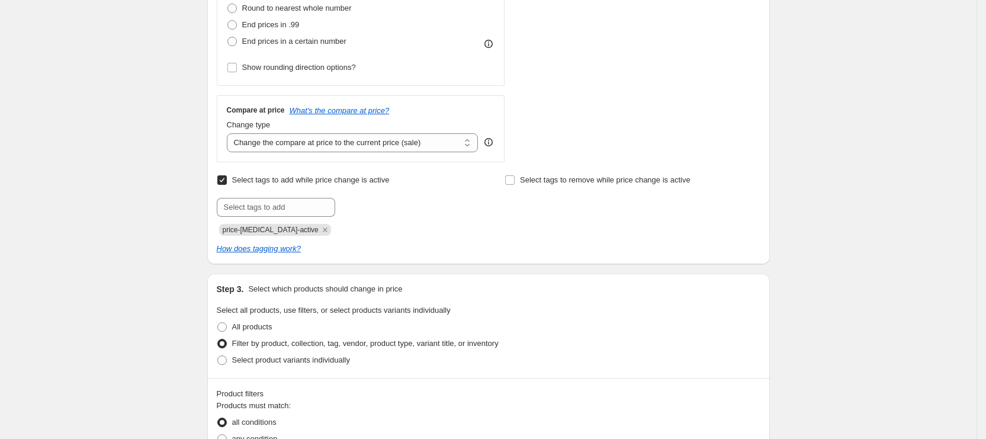
scroll to position [0, 0]
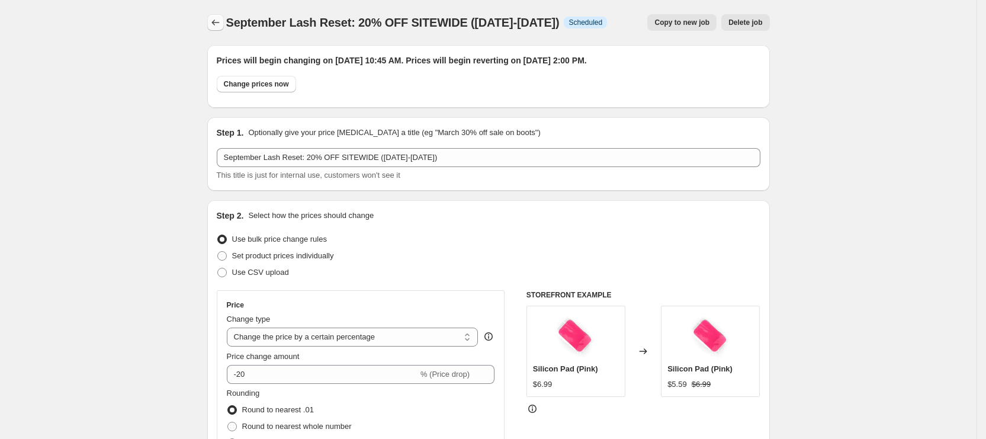
click at [221, 15] on button "Price change jobs" at bounding box center [215, 22] width 17 height 17
